Goal: Information Seeking & Learning: Learn about a topic

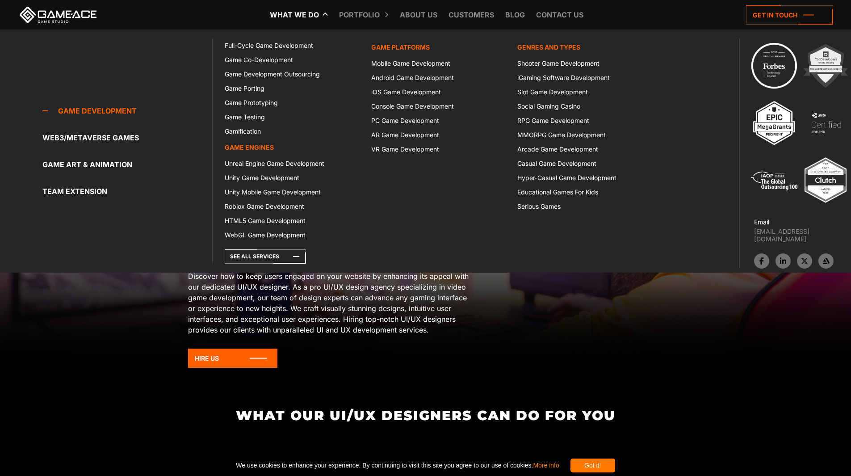
click at [308, 16] on link "What we do" at bounding box center [294, 14] width 58 height 29
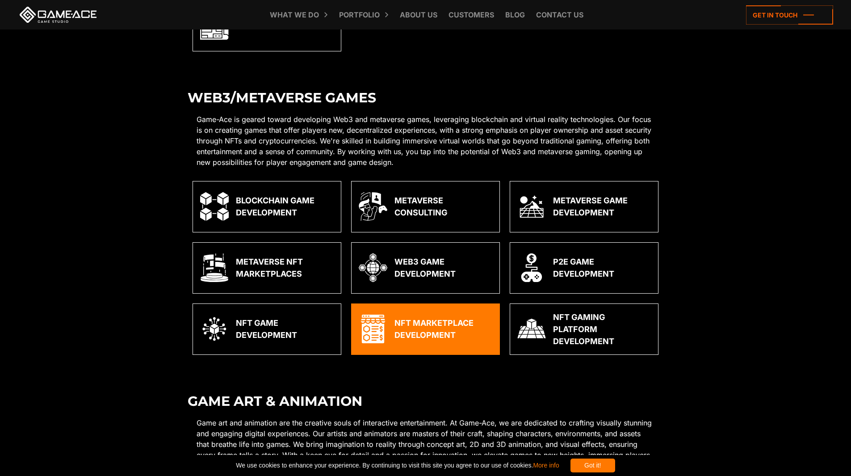
scroll to position [1564, 0]
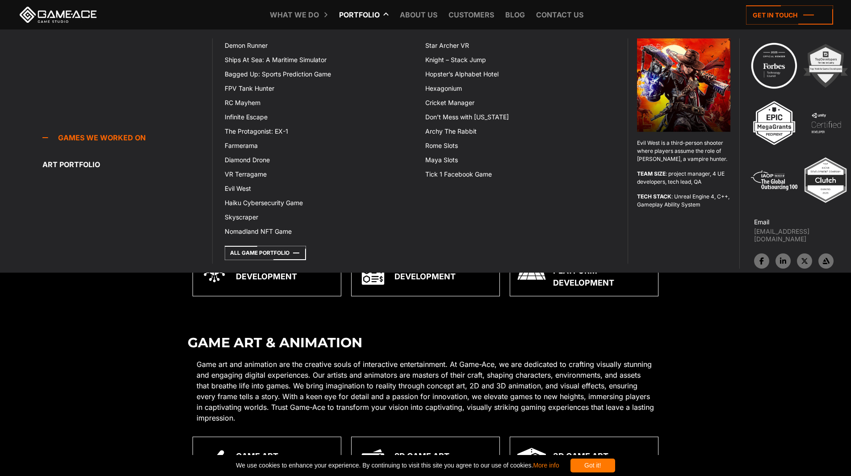
click at [354, 17] on link "Portfolio" at bounding box center [360, 14] width 50 height 29
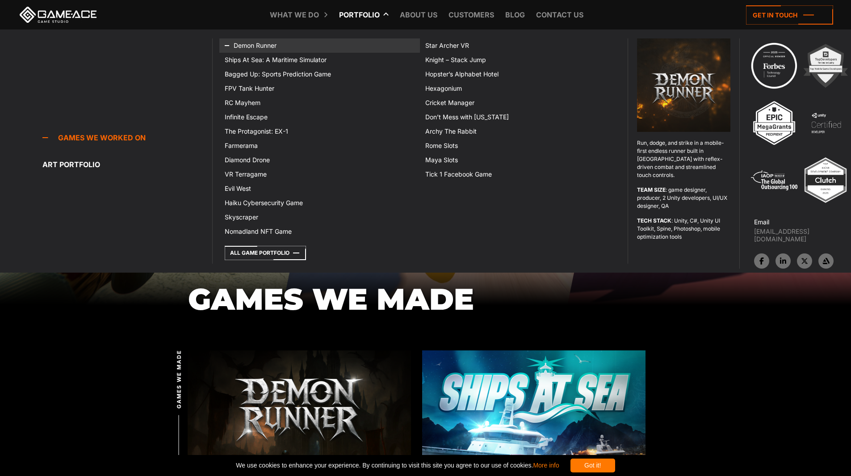
click at [261, 45] on link "Demon Runner" at bounding box center [319, 45] width 201 height 14
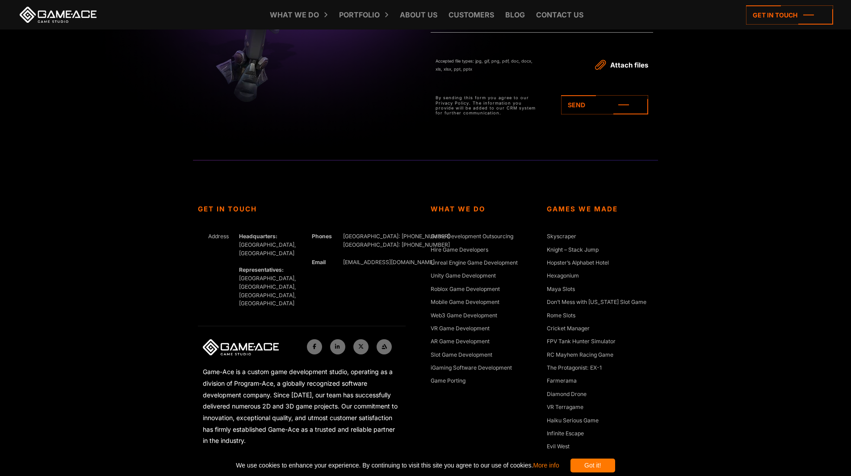
scroll to position [2496, 0]
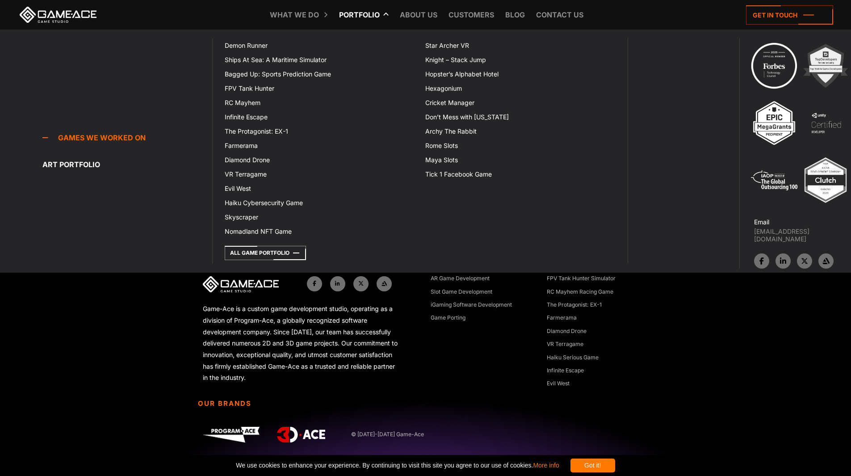
click at [371, 16] on link "Portfolio" at bounding box center [360, 14] width 50 height 29
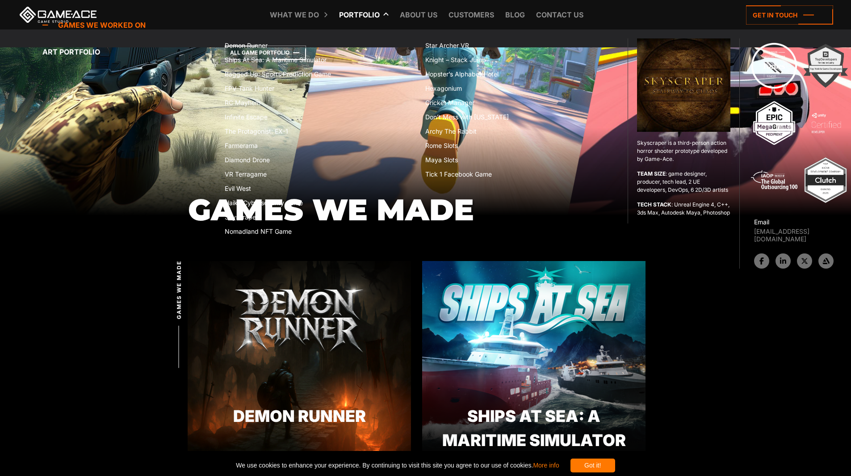
scroll to position [88, 0]
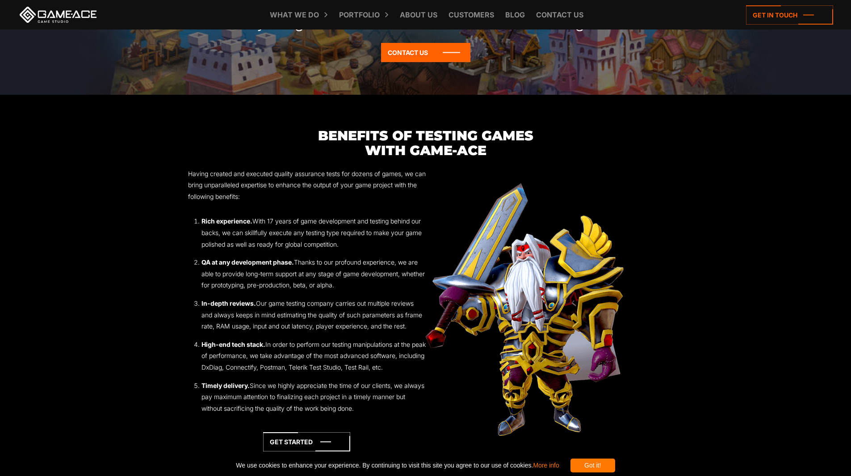
scroll to position [1162, 0]
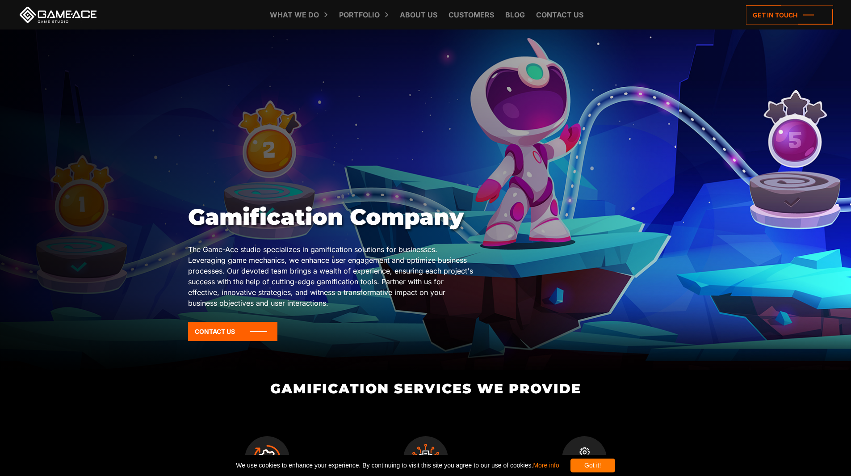
drag, startPoint x: 590, startPoint y: 113, endPoint x: 71, endPoint y: -39, distance: 540.8
